Goal: Task Accomplishment & Management: Manage account settings

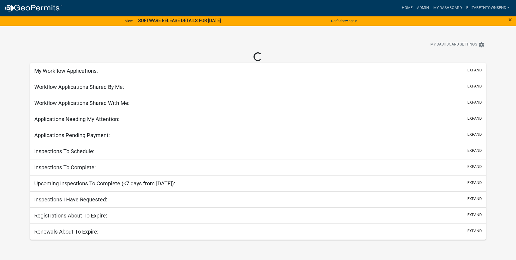
select select "3: 100"
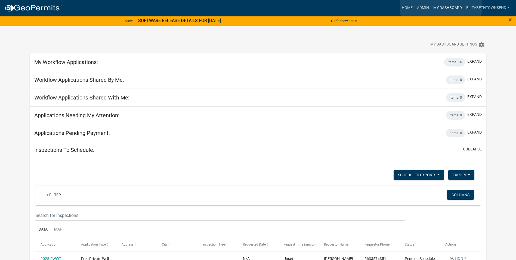
click at [441, 6] on link "My Dashboard" at bounding box center [447, 8] width 33 height 10
click at [423, 9] on link "Admin" at bounding box center [423, 8] width 16 height 10
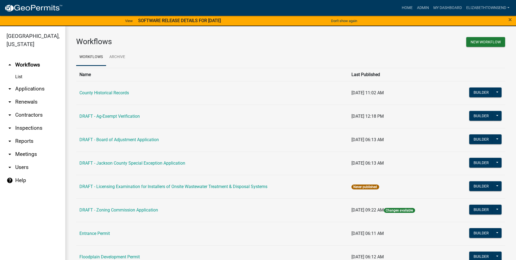
click at [22, 71] on link "List" at bounding box center [32, 76] width 65 height 11
click at [29, 82] on link "arrow_drop_down Applications" at bounding box center [32, 88] width 65 height 13
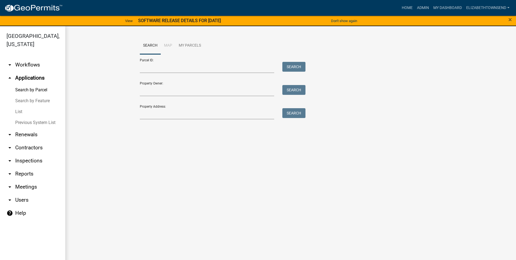
click at [21, 106] on link "List" at bounding box center [32, 111] width 65 height 11
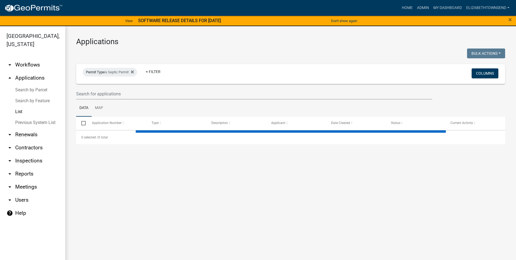
select select "3: 100"
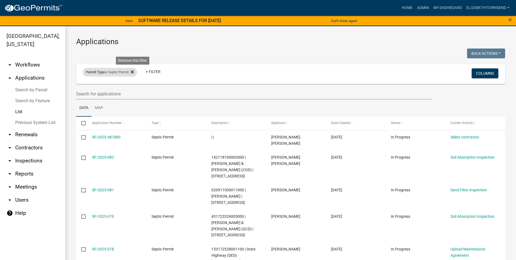
click at [134, 72] on icon at bounding box center [132, 71] width 3 height 3
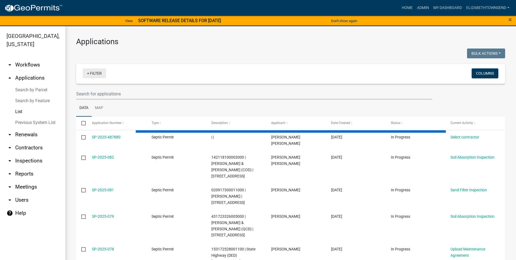
click at [97, 75] on link "+ Filter" at bounding box center [94, 73] width 23 height 10
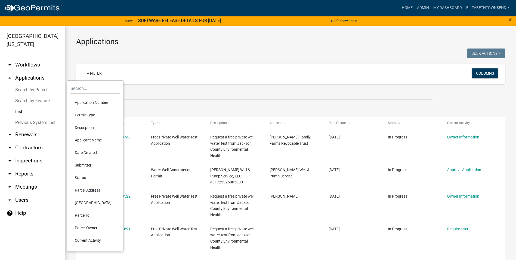
click at [87, 117] on li "Permit Type" at bounding box center [95, 115] width 50 height 13
